Goal: Transaction & Acquisition: Subscribe to service/newsletter

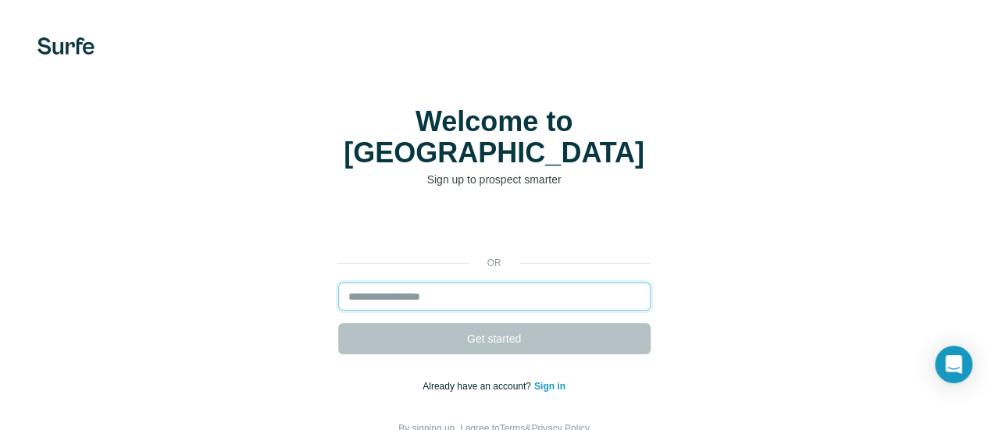
click at [338, 283] on input "email" at bounding box center [494, 297] width 312 height 28
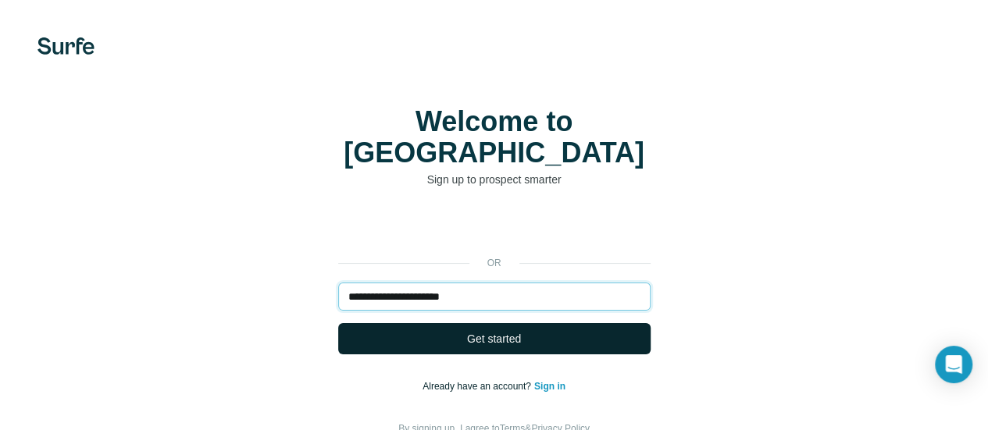
type input "**********"
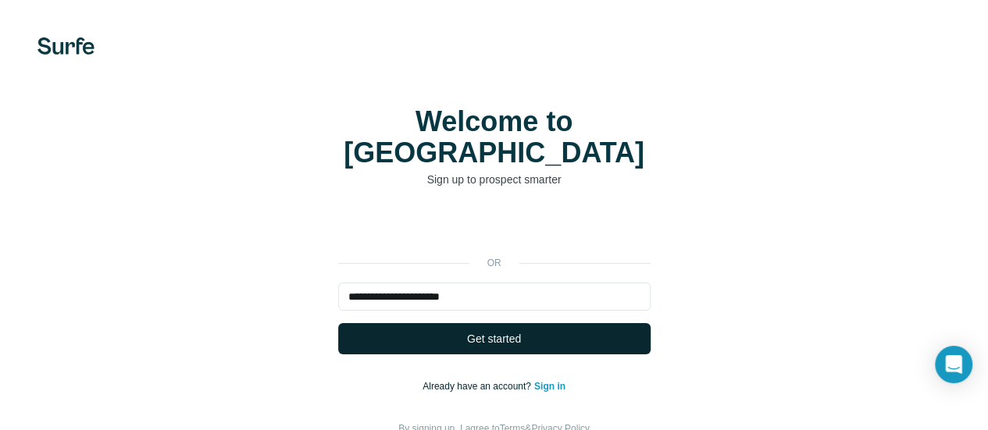
click at [467, 331] on span "Get started" at bounding box center [494, 339] width 54 height 16
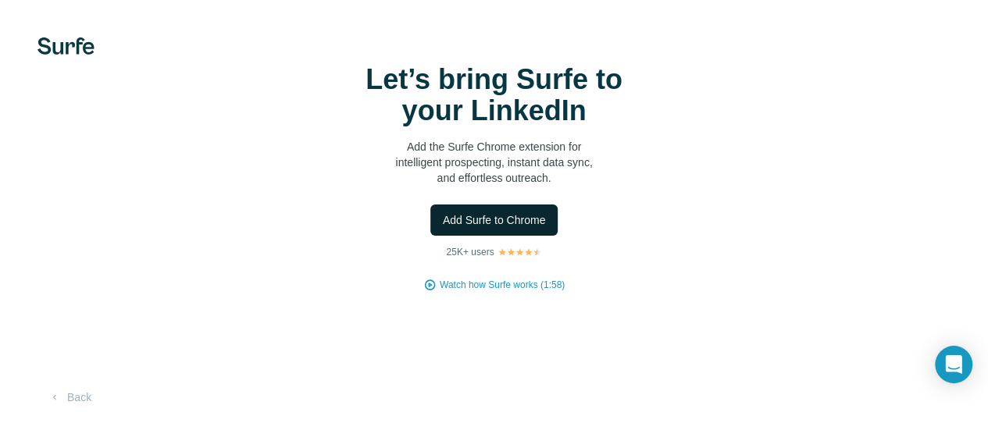
click at [443, 228] on span "Add Surfe to Chrome" at bounding box center [494, 220] width 103 height 16
